Goal: Information Seeking & Learning: Learn about a topic

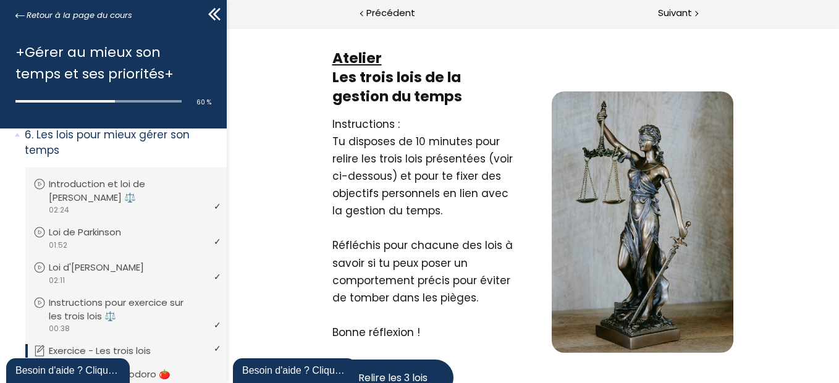
scroll to position [77, 0]
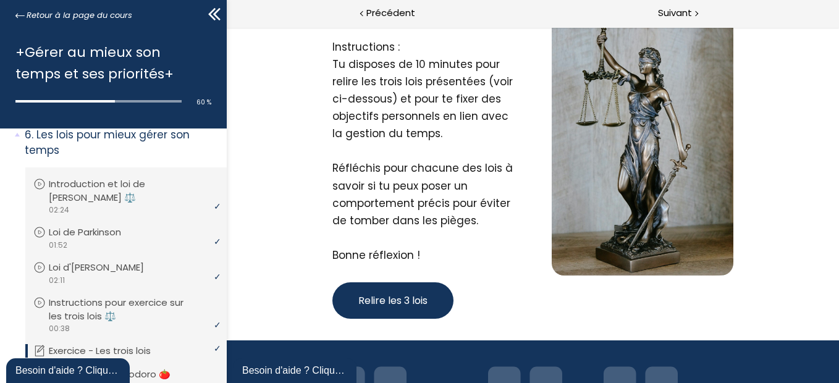
click at [375, 303] on span "Relire les 3 lois" at bounding box center [392, 300] width 69 height 15
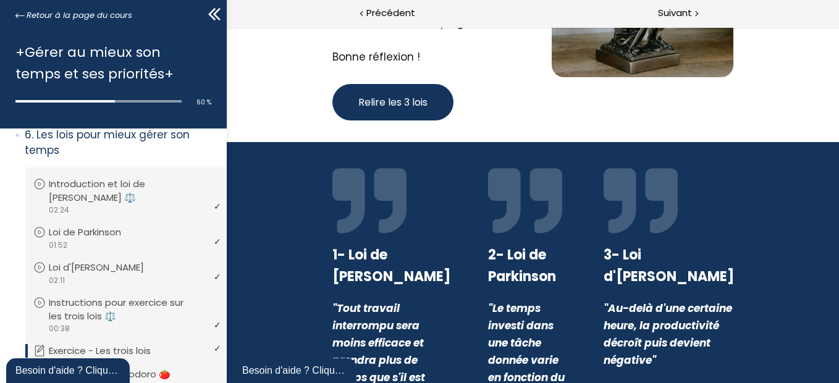
scroll to position [317, 0]
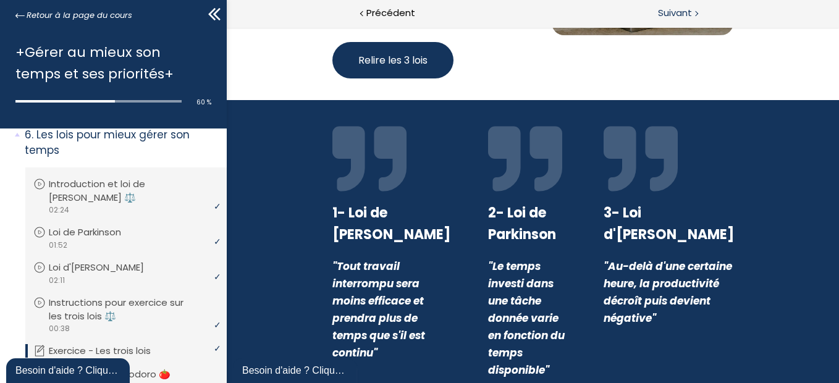
click at [688, 16] on span "Suivant" at bounding box center [675, 13] width 34 height 15
click at [374, 14] on span "Précédent" at bounding box center [390, 13] width 49 height 15
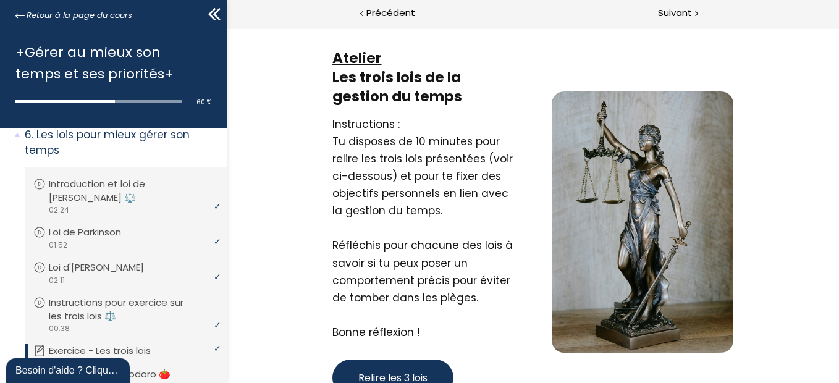
click at [416, 370] on span "Relire les 3 lois" at bounding box center [392, 377] width 69 height 15
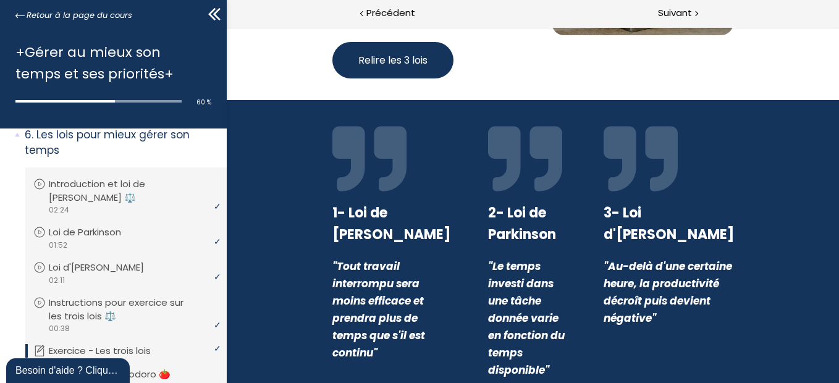
drag, startPoint x: 835, startPoint y: 226, endPoint x: 905, endPoint y: 48, distance: 191.0
click at [680, 14] on span "Suivant" at bounding box center [675, 13] width 34 height 15
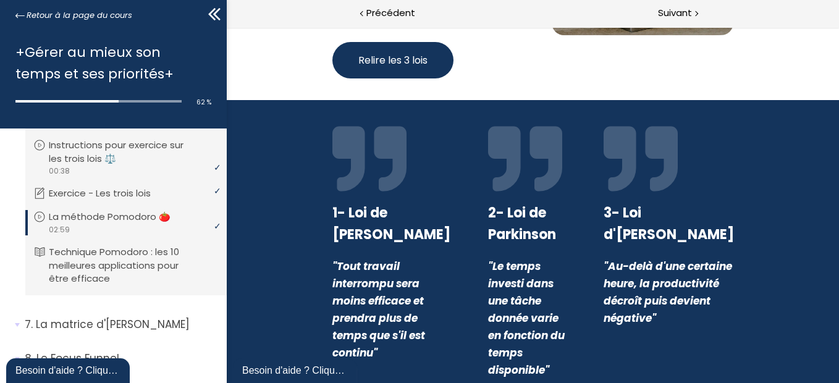
scroll to position [571, 0]
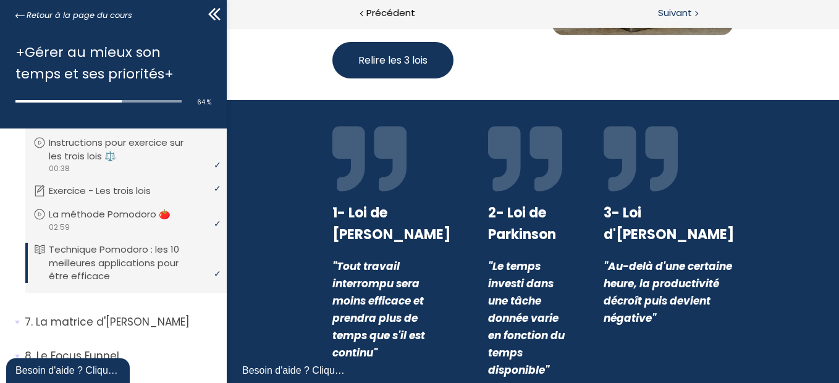
click at [685, 14] on span "Suivant" at bounding box center [675, 13] width 34 height 15
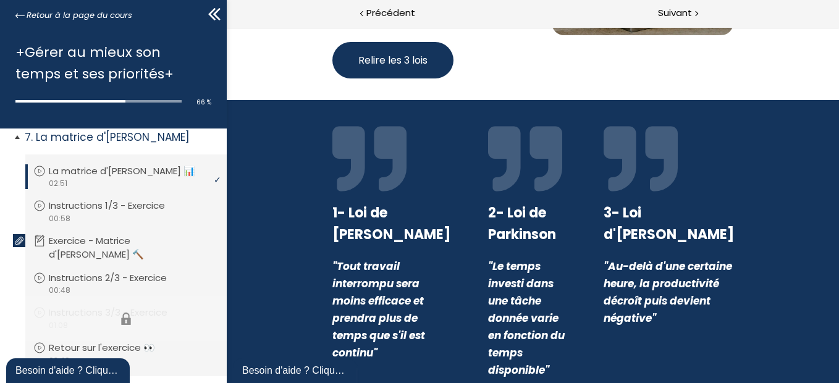
scroll to position [882, 0]
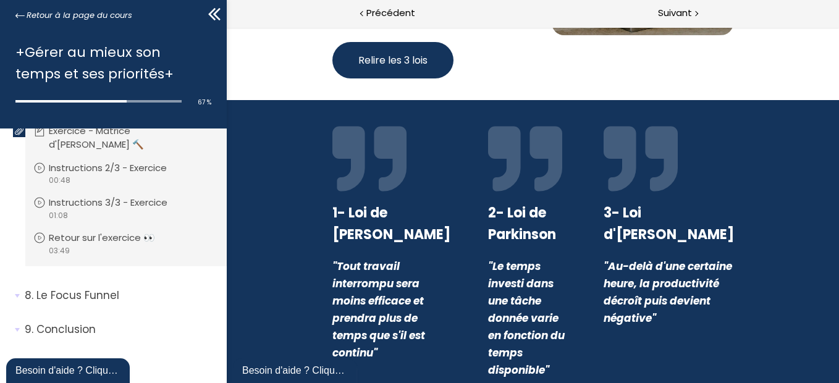
scroll to position [860, 0]
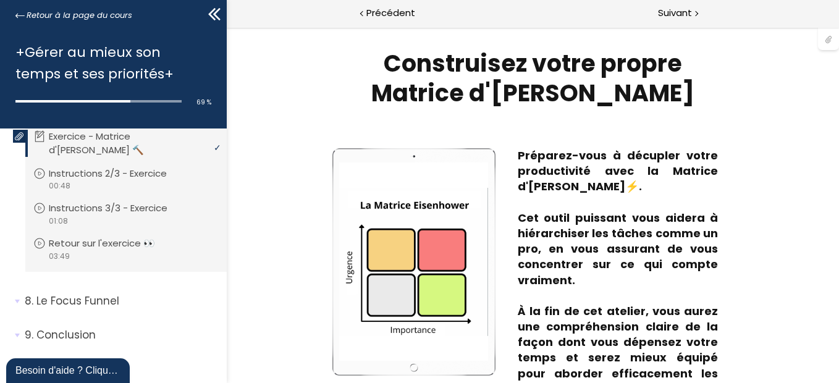
click at [826, 40] on div at bounding box center [828, 38] width 21 height 23
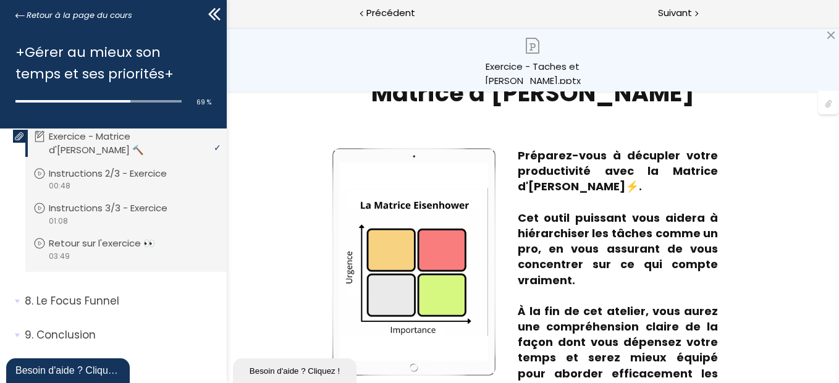
click at [566, 68] on div "Exercice - Taches et [PERSON_NAME].pptx" at bounding box center [532, 71] width 98 height 25
click at [631, 210] on p "Cet outil puissant vous aidera à hiérarchiser les tâches comme un pro, en vous …" at bounding box center [617, 249] width 201 height 78
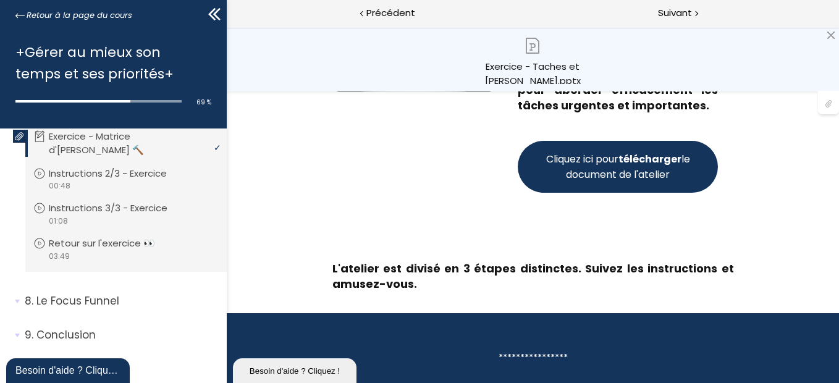
scroll to position [285, 0]
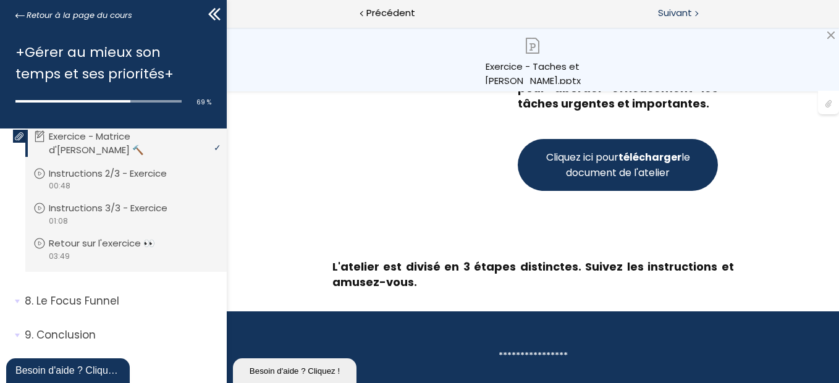
click at [678, 17] on span "Suivant" at bounding box center [675, 13] width 34 height 15
